Goal: Transaction & Acquisition: Purchase product/service

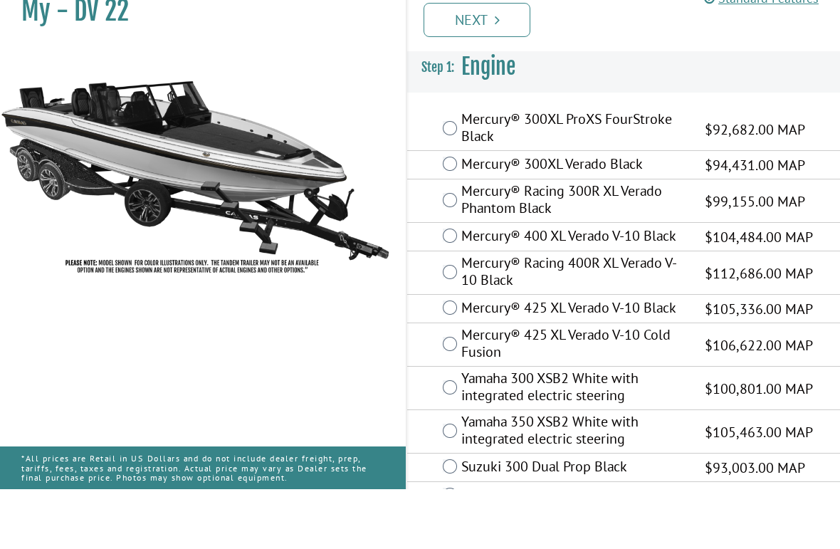
click at [444, 283] on div "Mercury® 400 XL Verado V-10 Black $104,484.00 MAP" at bounding box center [623, 297] width 433 height 28
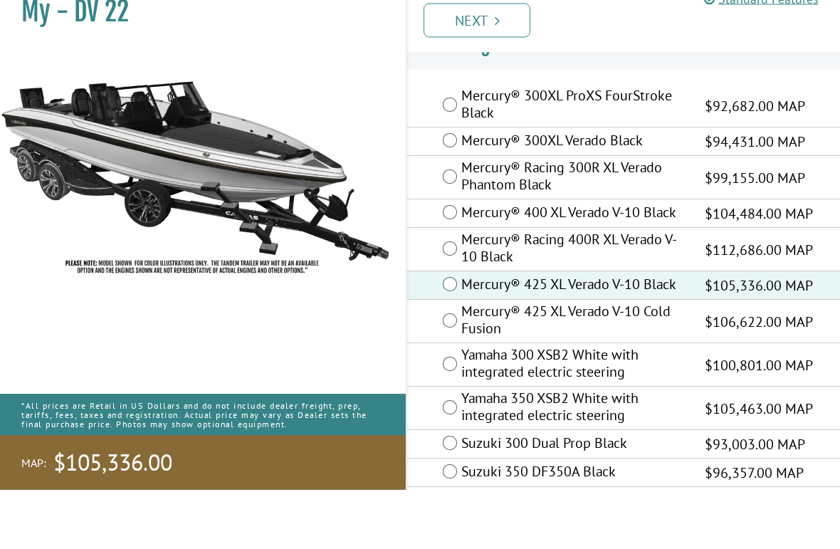
scroll to position [35, 0]
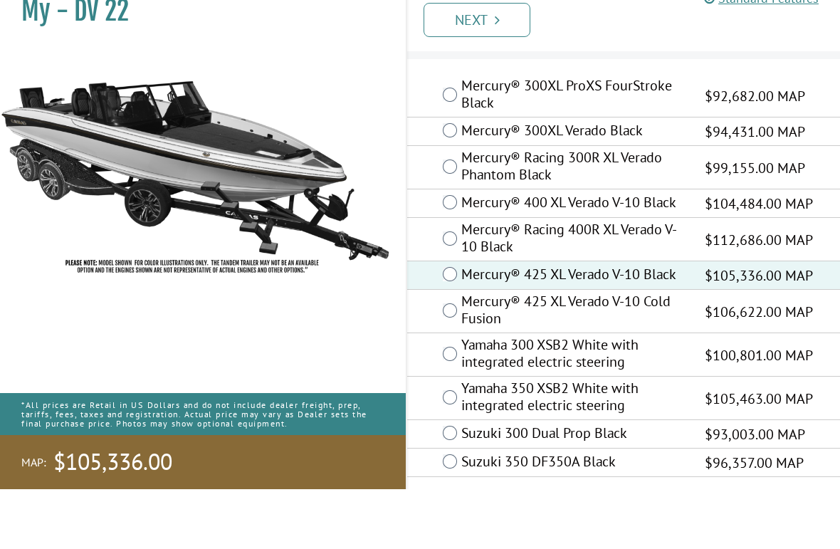
click at [469, 63] on link "Next" at bounding box center [477, 80] width 107 height 34
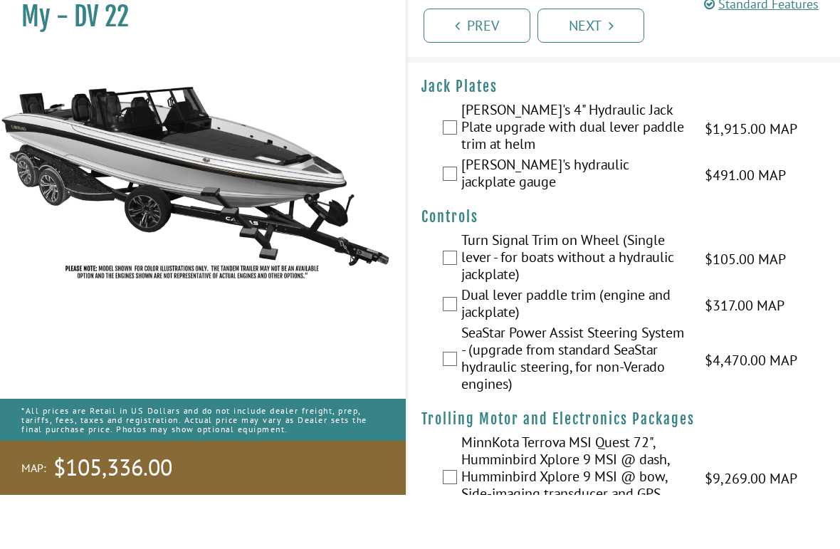
click at [451, 155] on div "[PERSON_NAME]'s 4" Hydraulic Jack Plate upgrade with dual lever paddle trim at …" at bounding box center [623, 182] width 433 height 55
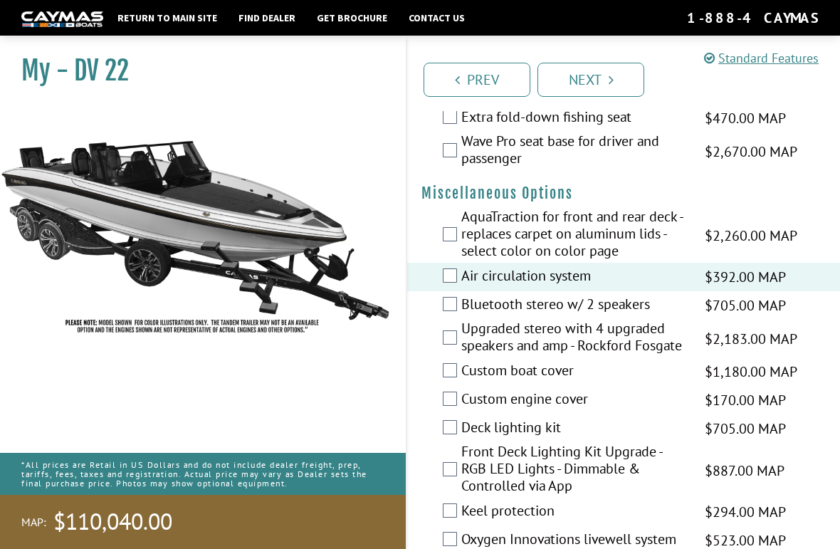
scroll to position [1893, 0]
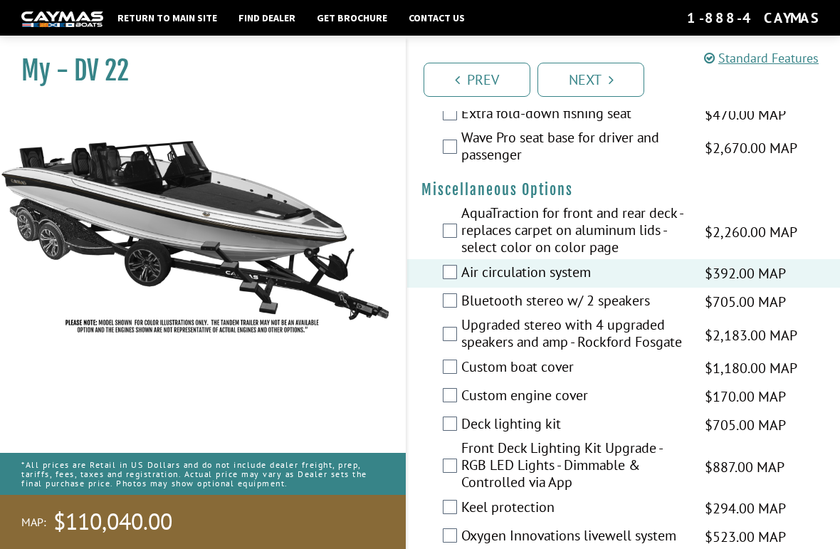
click at [444, 354] on div "Upgraded stereo with 4 upgraded speakers and amp - Rockford Fosgate $2,183.00 M…" at bounding box center [623, 335] width 433 height 38
click at [455, 339] on div "Upgraded stereo with 4 upgraded speakers and amp - Rockford Fosgate $2,183.00 M…" at bounding box center [623, 335] width 433 height 38
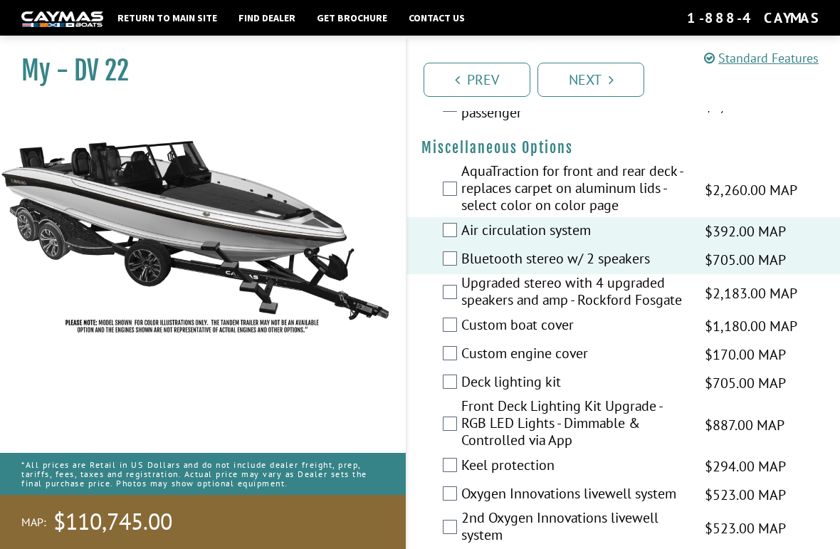
scroll to position [1939, 0]
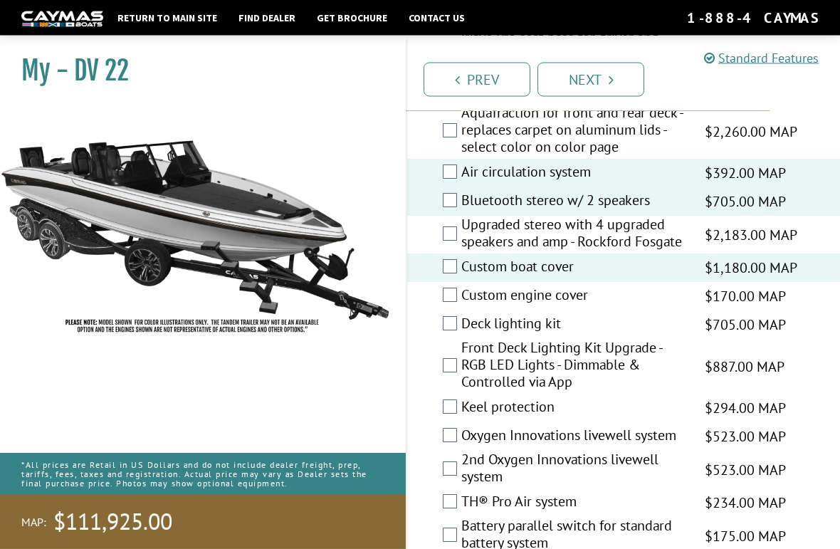
click at [463, 336] on label "Deck lighting kit" at bounding box center [574, 325] width 226 height 21
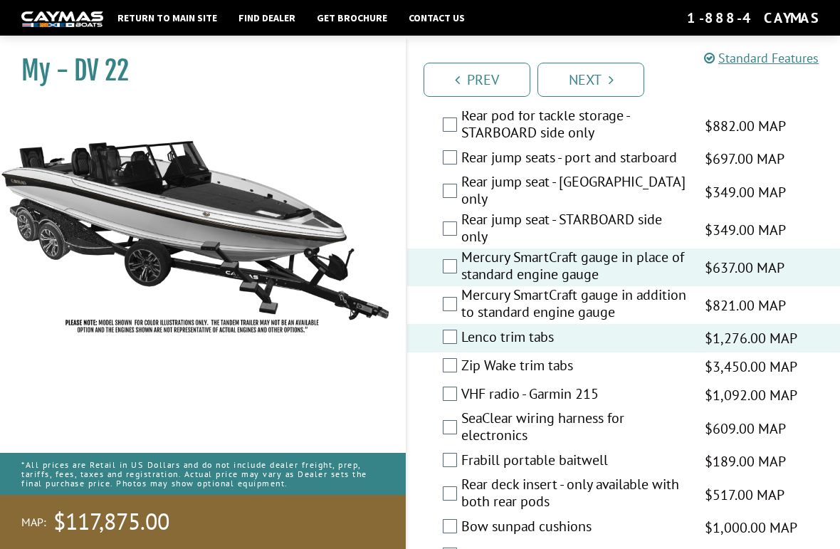
scroll to position [3115, 0]
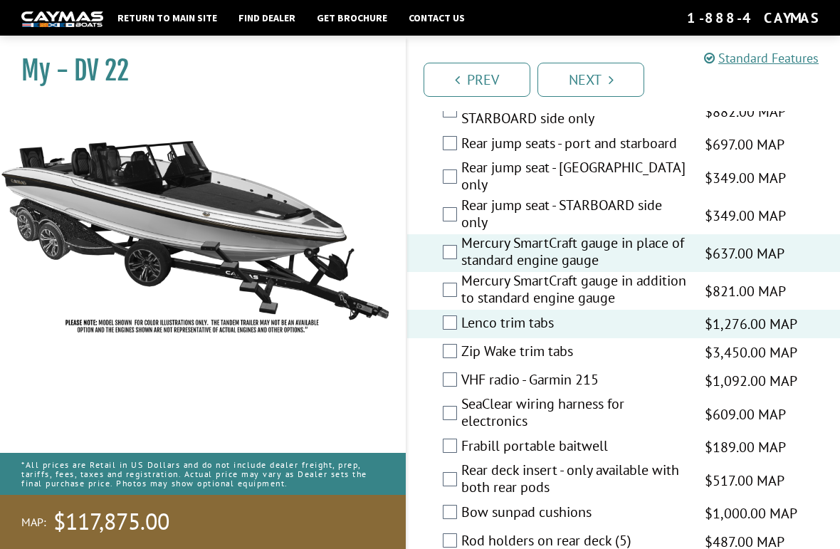
click at [450, 395] on div "SeaClear wiring harness for electronics $609.00 MAP $719.00 MSRP" at bounding box center [623, 414] width 433 height 38
click at [439, 403] on div "SeaClear wiring harness for electronics $609.00 MAP $719.00 MSRP" at bounding box center [623, 414] width 433 height 38
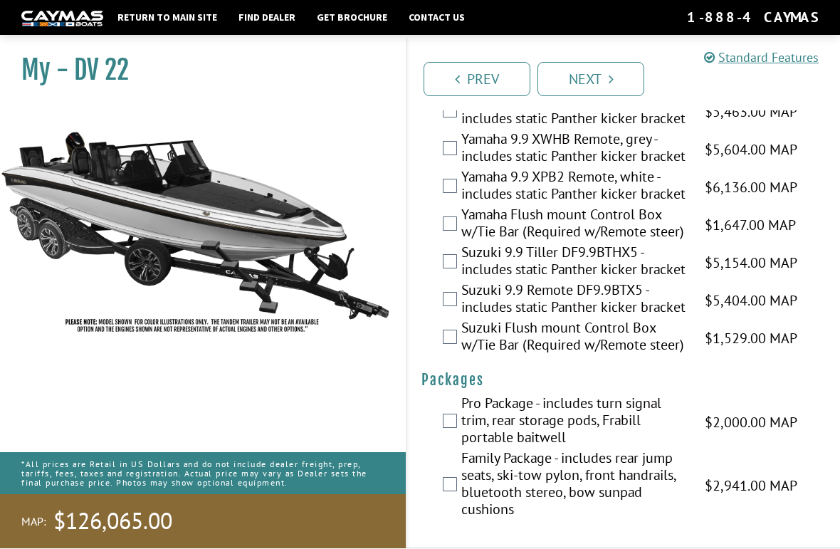
scroll to position [4536, 0]
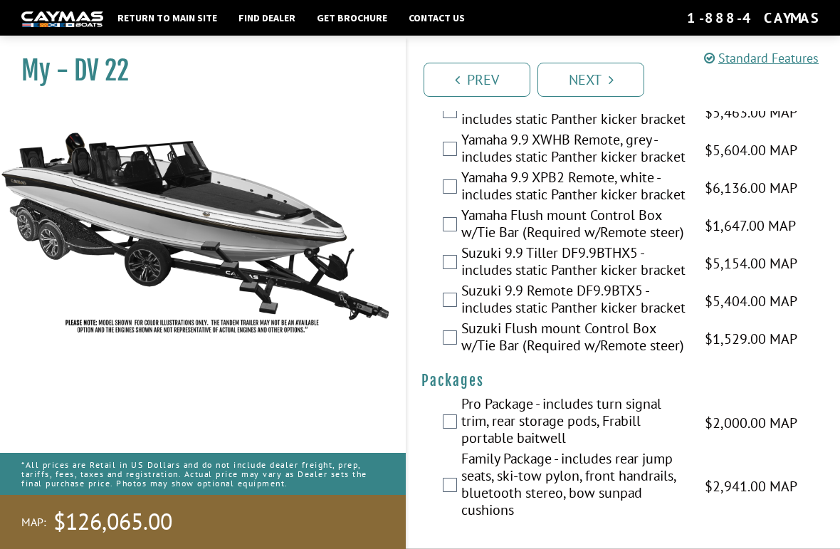
click at [580, 73] on link "Next" at bounding box center [590, 80] width 107 height 34
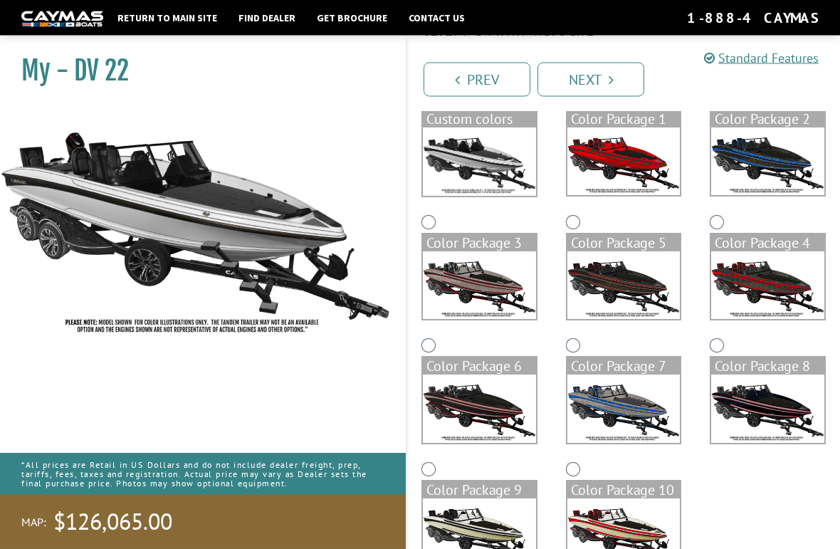
scroll to position [0, 0]
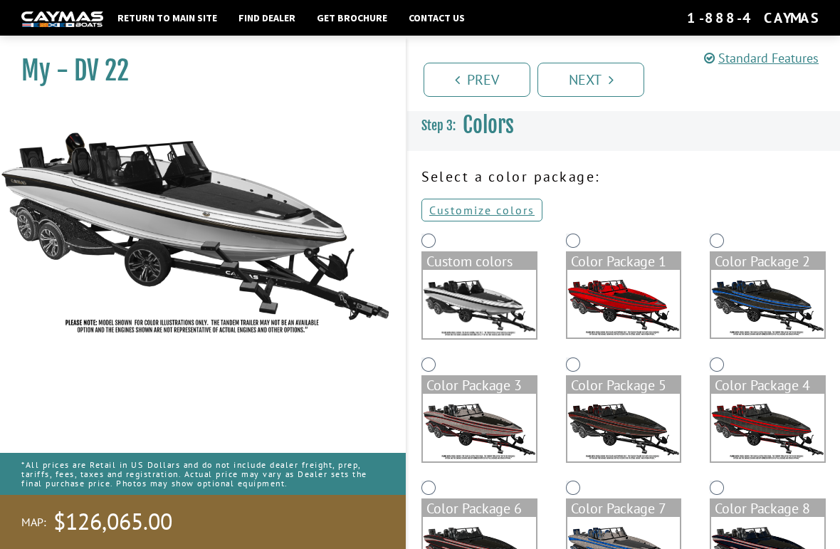
click at [446, 258] on div "Custom colors" at bounding box center [479, 261] width 113 height 17
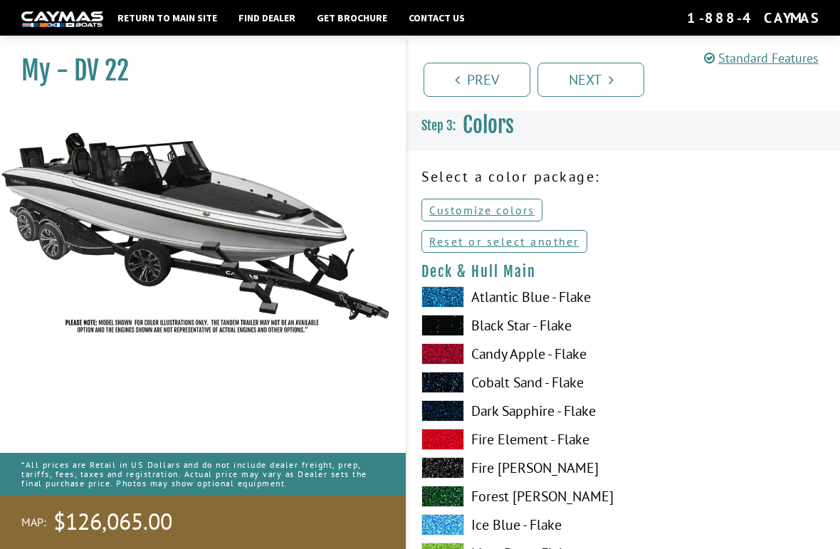
click at [472, 83] on link "Prev" at bounding box center [477, 80] width 107 height 34
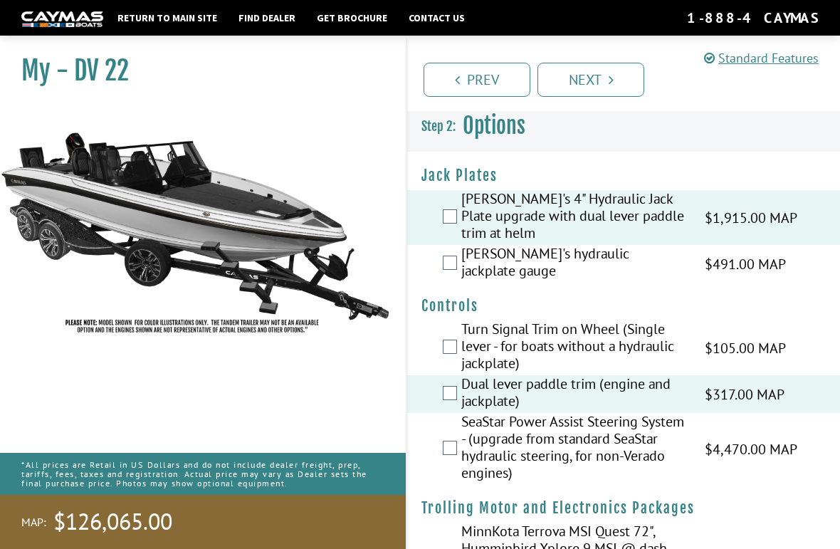
click at [598, 88] on link "Next" at bounding box center [590, 80] width 107 height 34
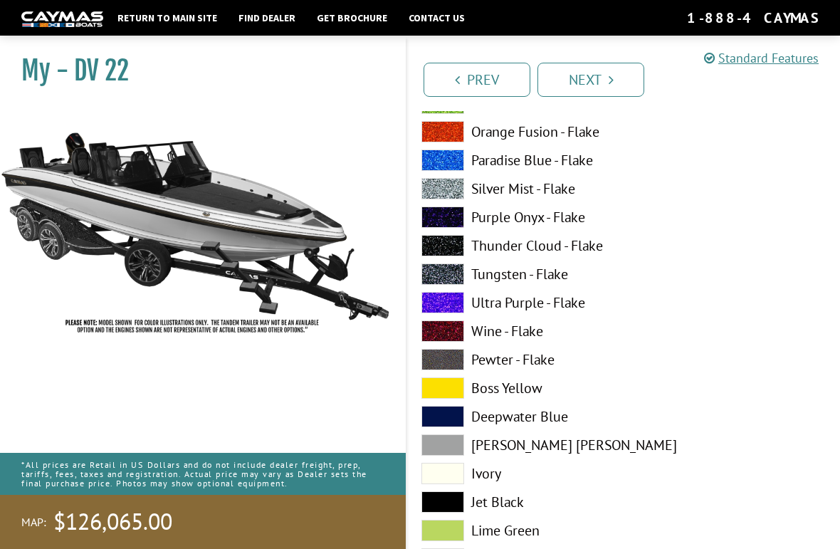
scroll to position [449, 0]
click at [447, 268] on span at bounding box center [442, 274] width 43 height 21
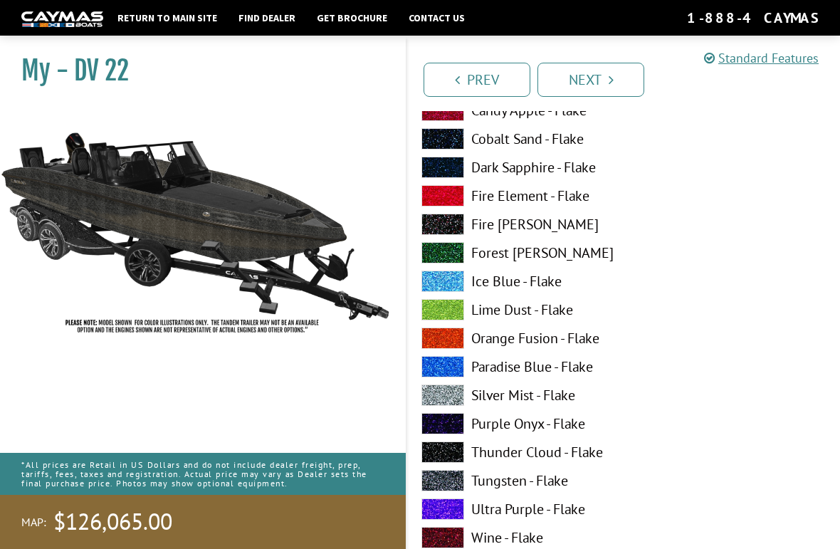
scroll to position [1120, 0]
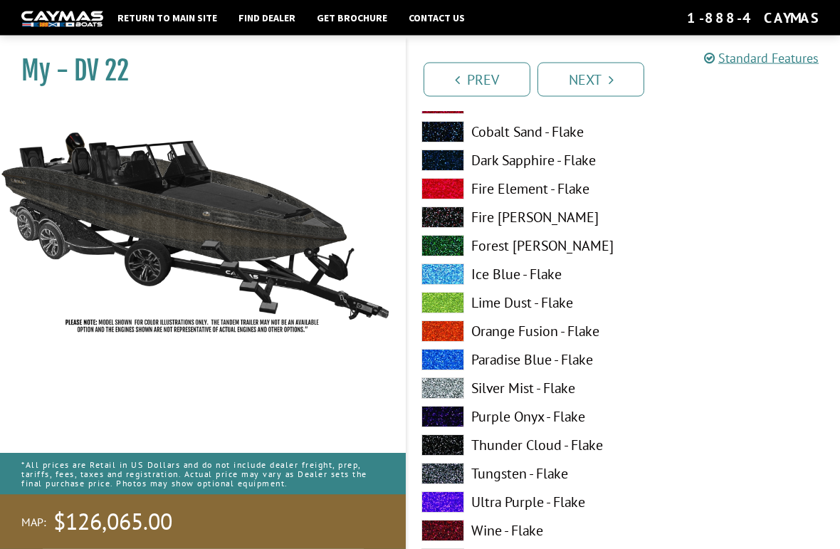
click at [441, 394] on span at bounding box center [442, 388] width 43 height 21
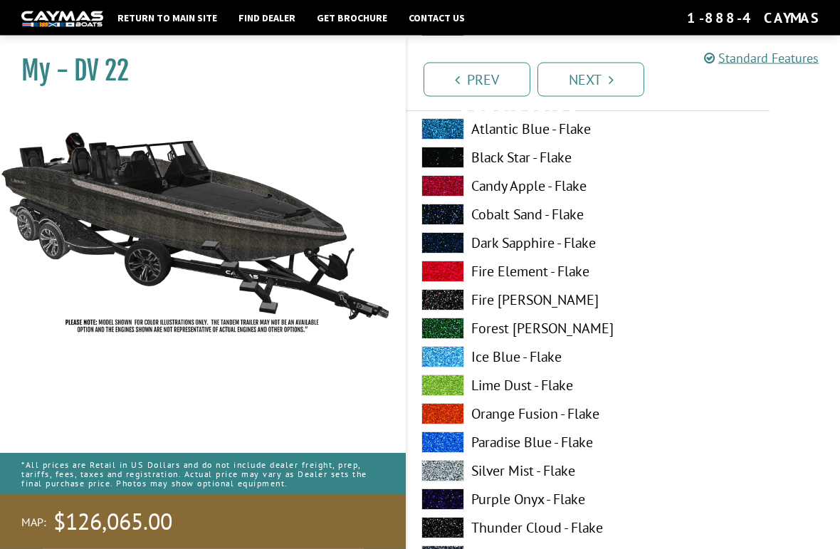
scroll to position [1909, 0]
click at [446, 448] on span at bounding box center [442, 441] width 43 height 21
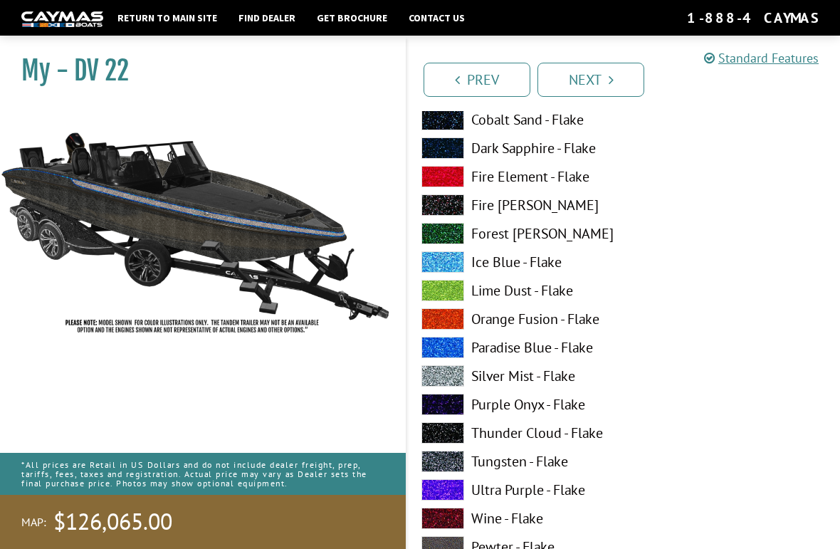
scroll to position [2664, 0]
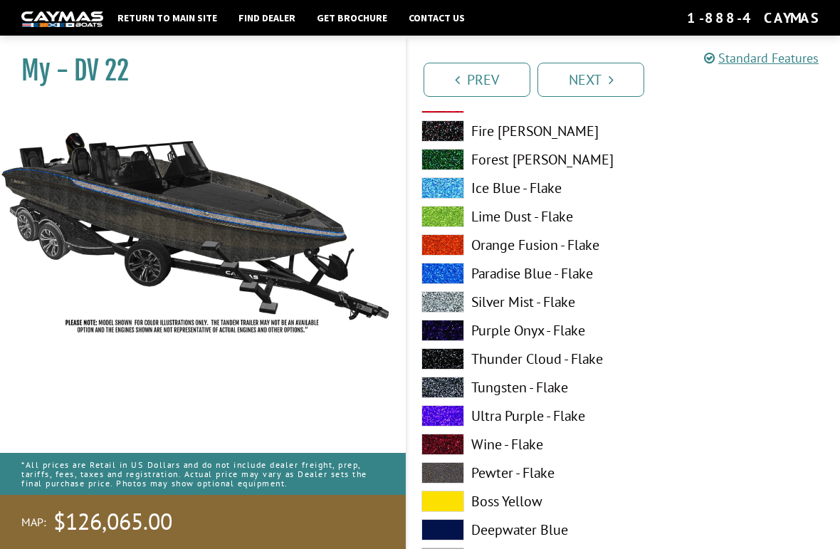
click at [443, 391] on span at bounding box center [442, 387] width 43 height 21
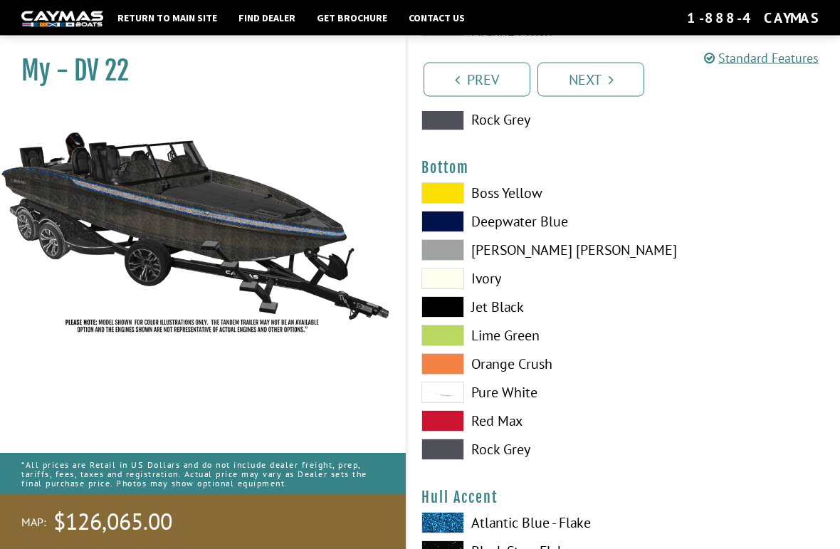
scroll to position [3305, 0]
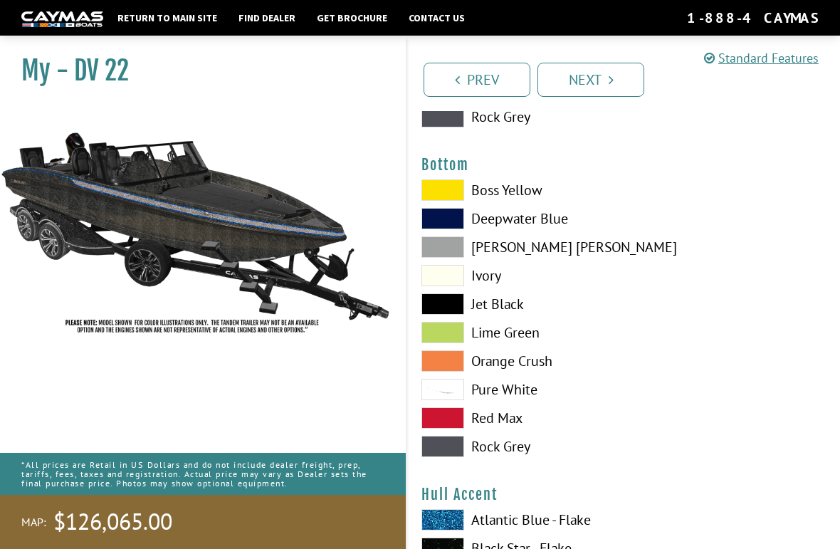
click at [441, 315] on span at bounding box center [442, 303] width 43 height 21
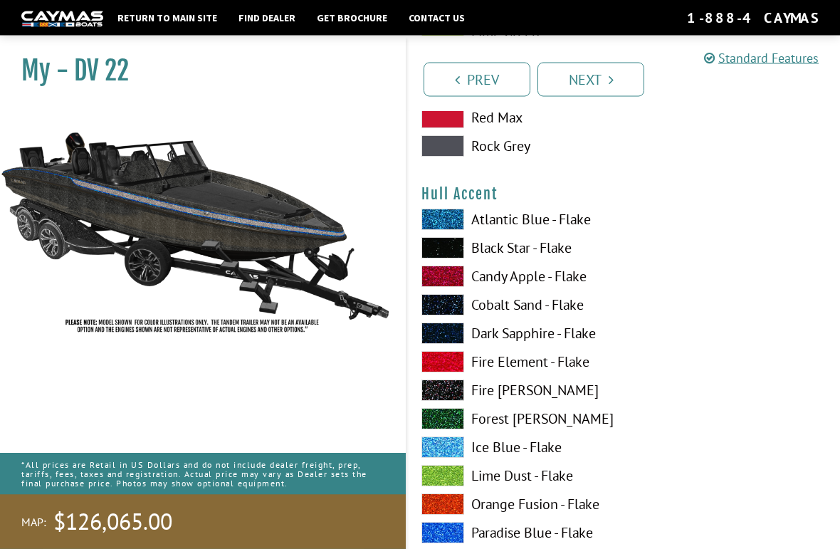
scroll to position [3621, 0]
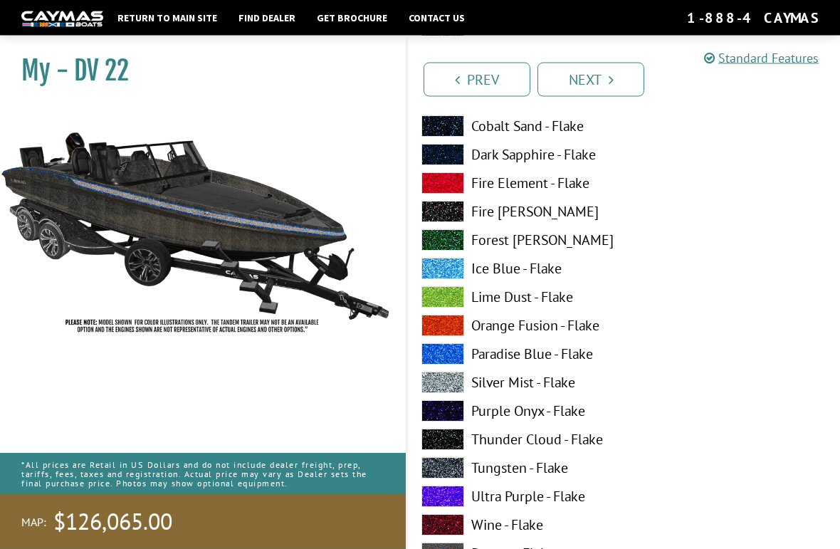
click at [450, 394] on span at bounding box center [442, 382] width 43 height 21
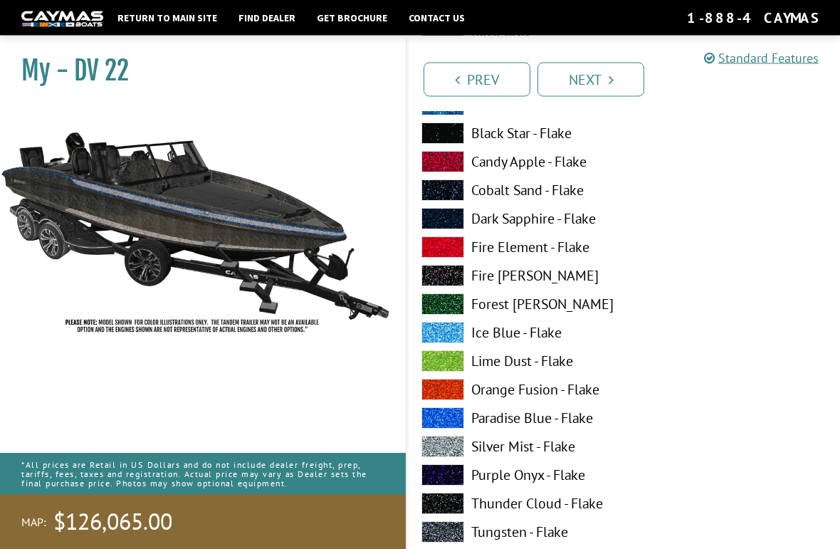
click at [443, 424] on span at bounding box center [442, 418] width 43 height 21
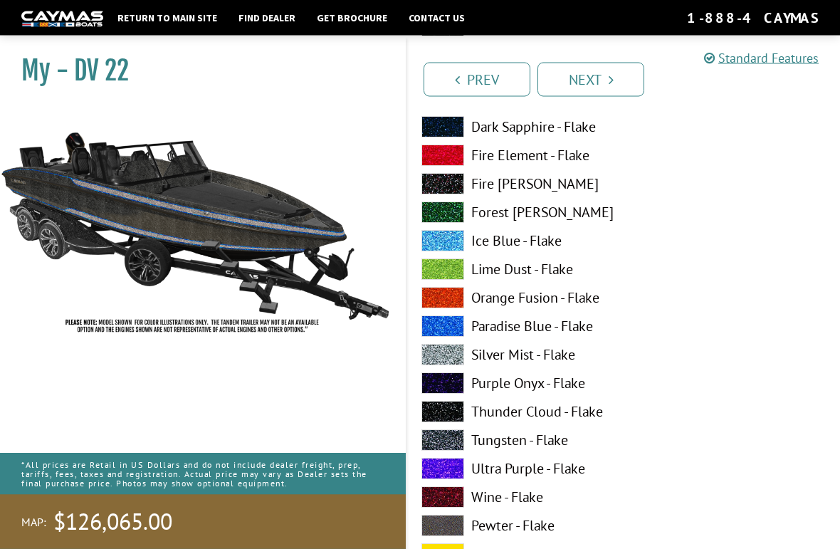
scroll to position [5280, 0]
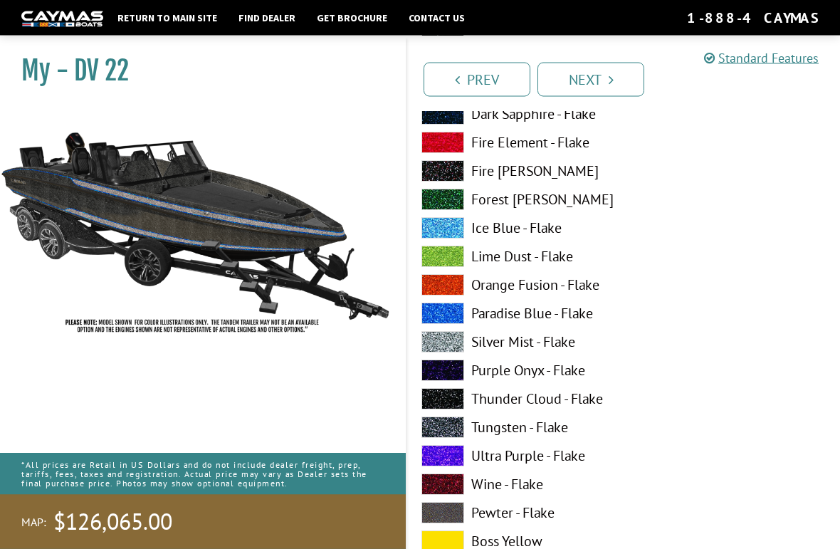
click at [440, 352] on span at bounding box center [442, 342] width 43 height 21
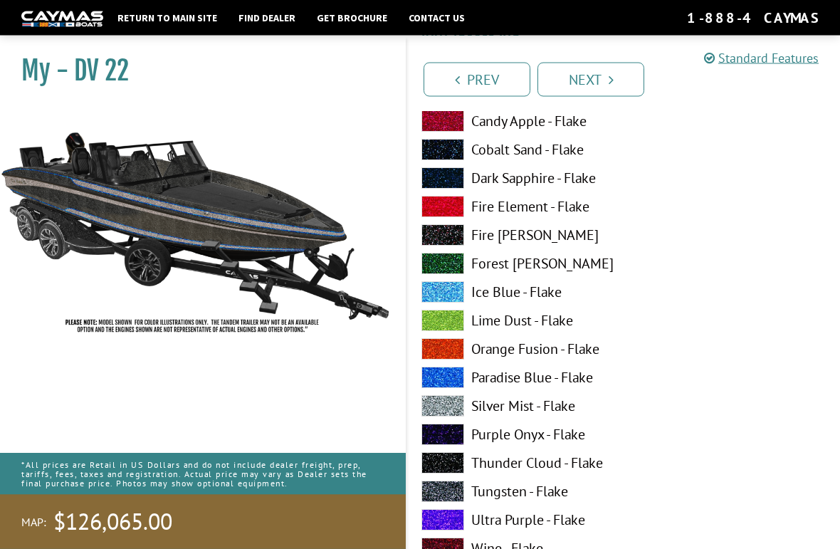
click at [441, 384] on span at bounding box center [442, 377] width 43 height 21
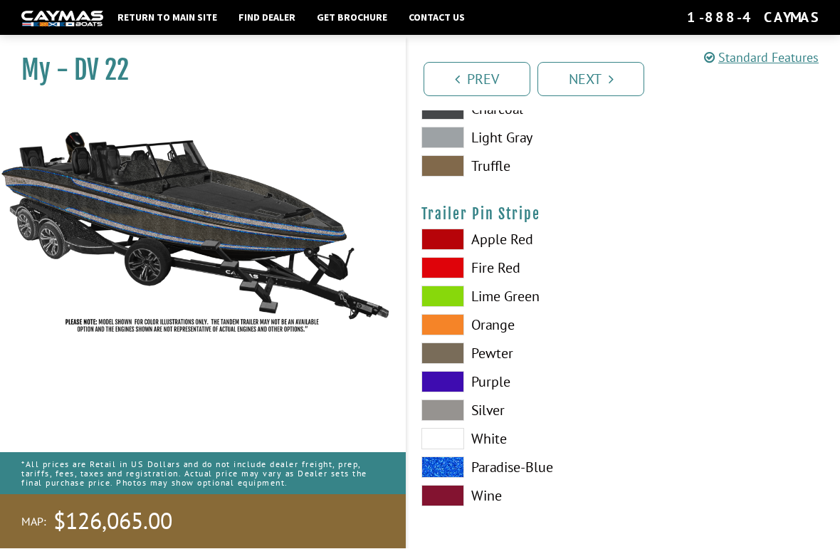
scroll to position [7127, 0]
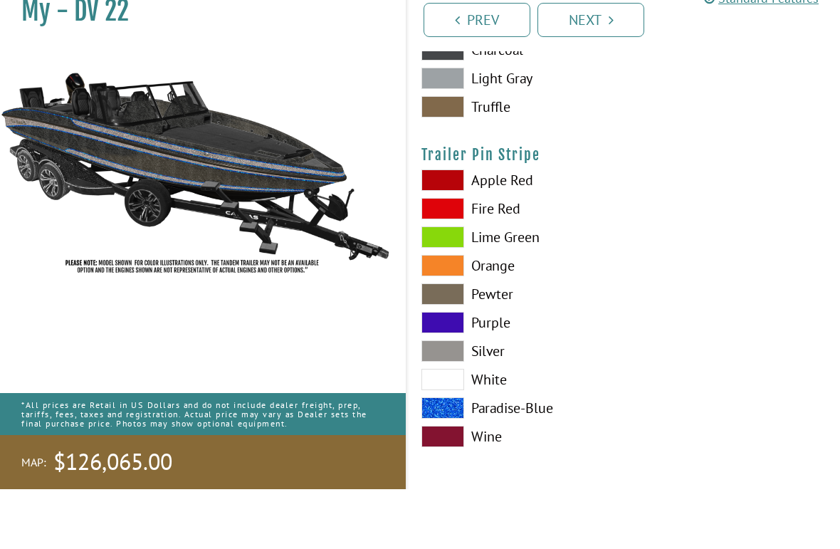
click at [450, 400] on span at bounding box center [442, 410] width 43 height 21
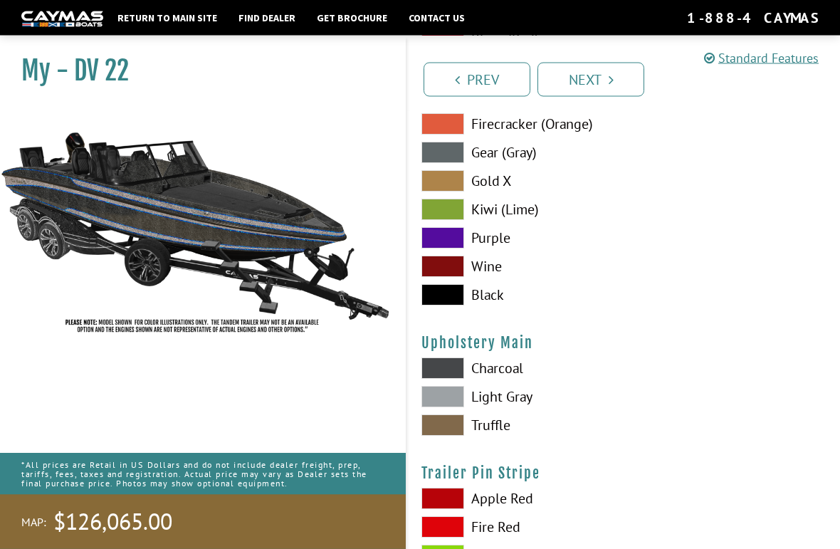
scroll to position [6857, 0]
click at [441, 370] on span at bounding box center [442, 367] width 43 height 21
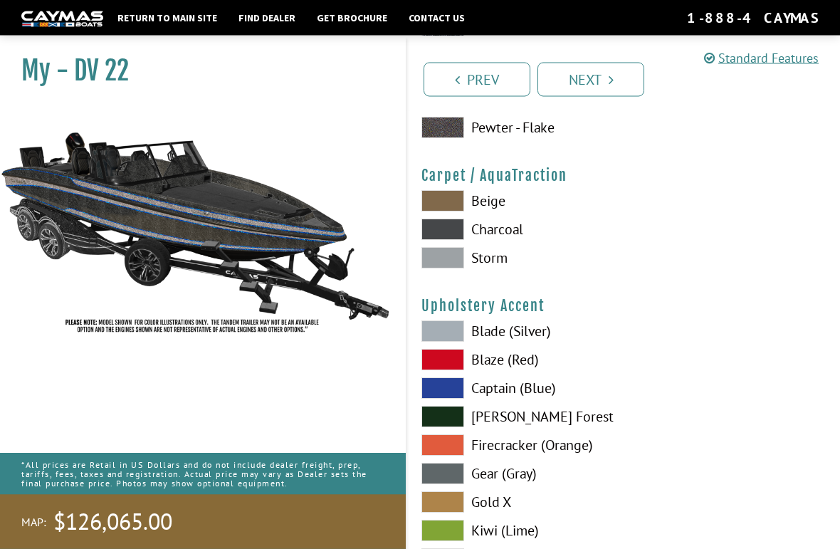
scroll to position [6528, 0]
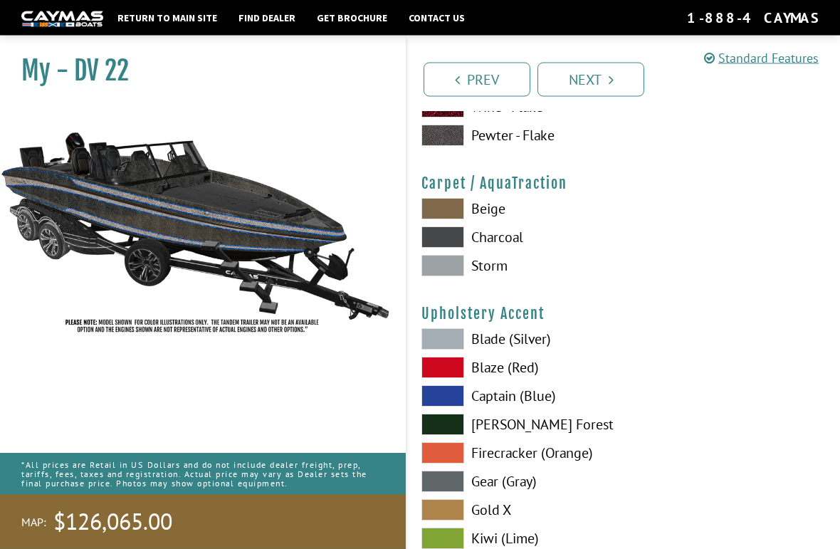
click at [448, 243] on span at bounding box center [442, 237] width 43 height 21
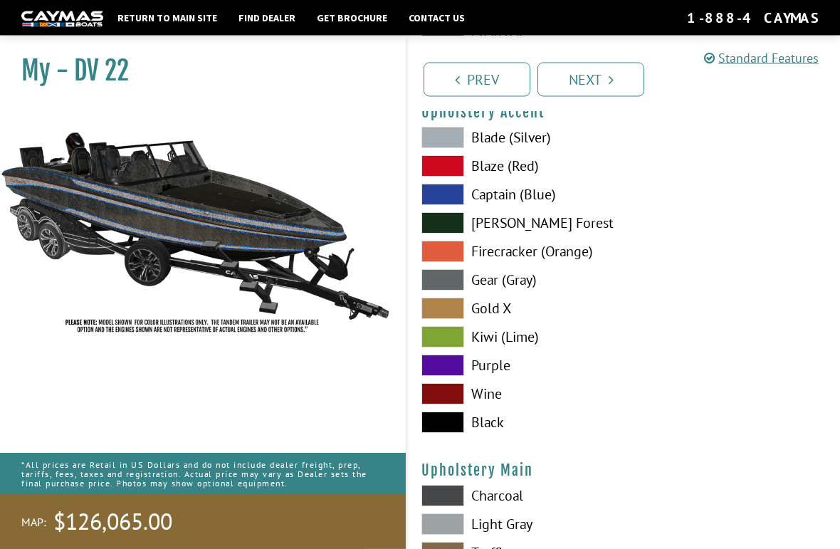
scroll to position [6730, 0]
click at [446, 283] on span at bounding box center [442, 279] width 43 height 21
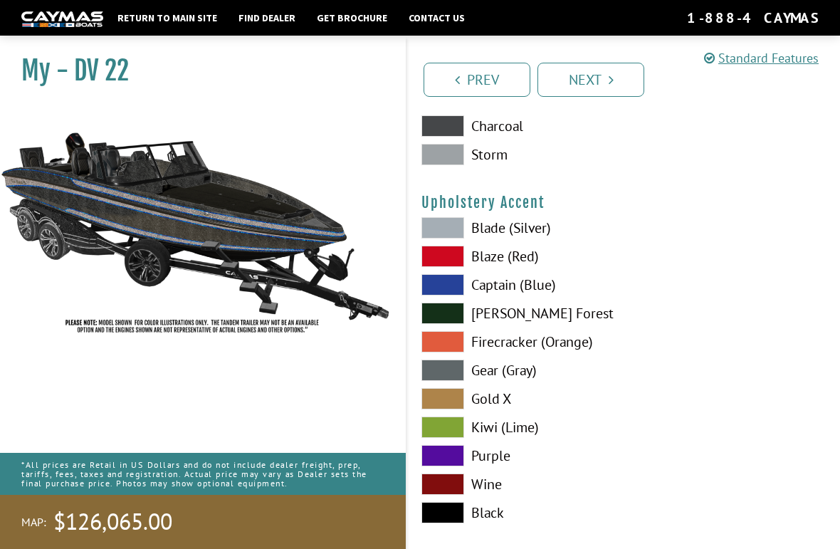
scroll to position [6638, 0]
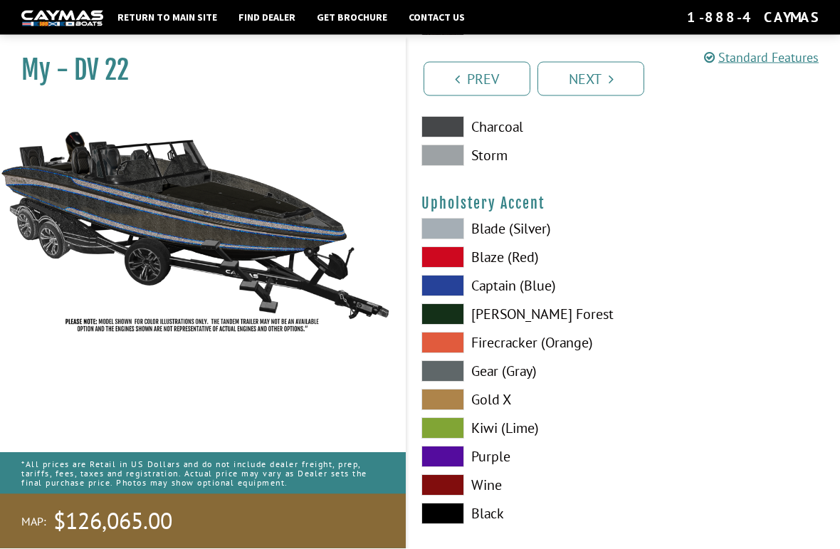
click at [448, 241] on span at bounding box center [442, 229] width 43 height 21
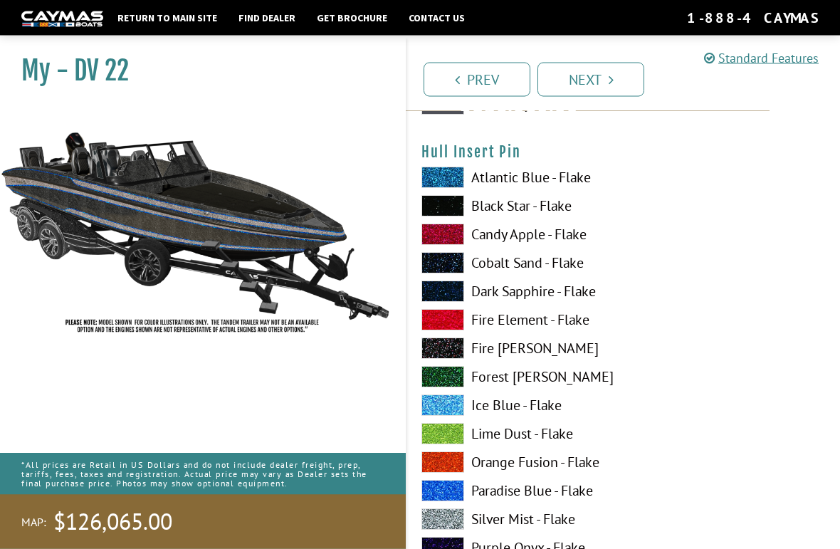
scroll to position [5966, 0]
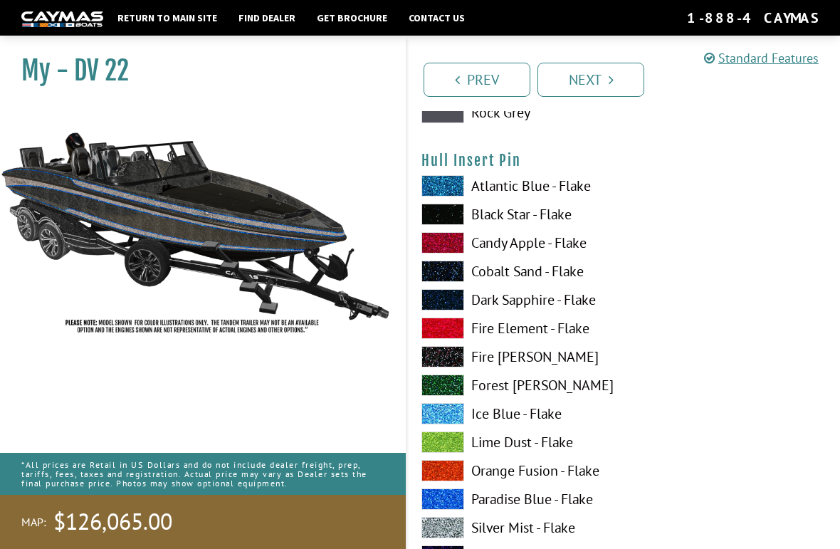
click at [605, 83] on link "Next" at bounding box center [590, 80] width 107 height 34
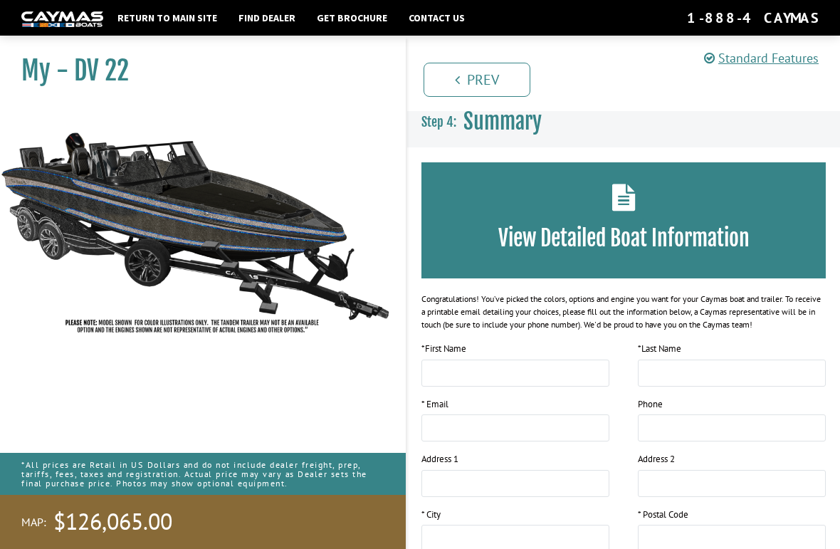
scroll to position [0, 0]
